Goal: Navigation & Orientation: Find specific page/section

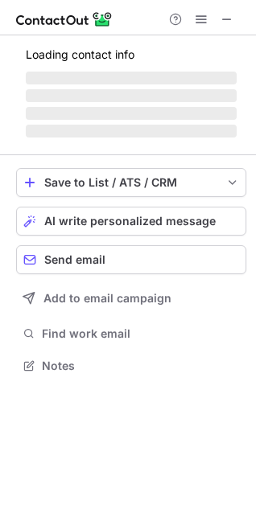
scroll to position [376, 256]
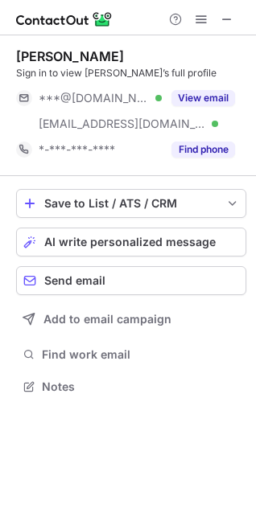
scroll to position [376, 256]
